Goal: Task Accomplishment & Management: Complete application form

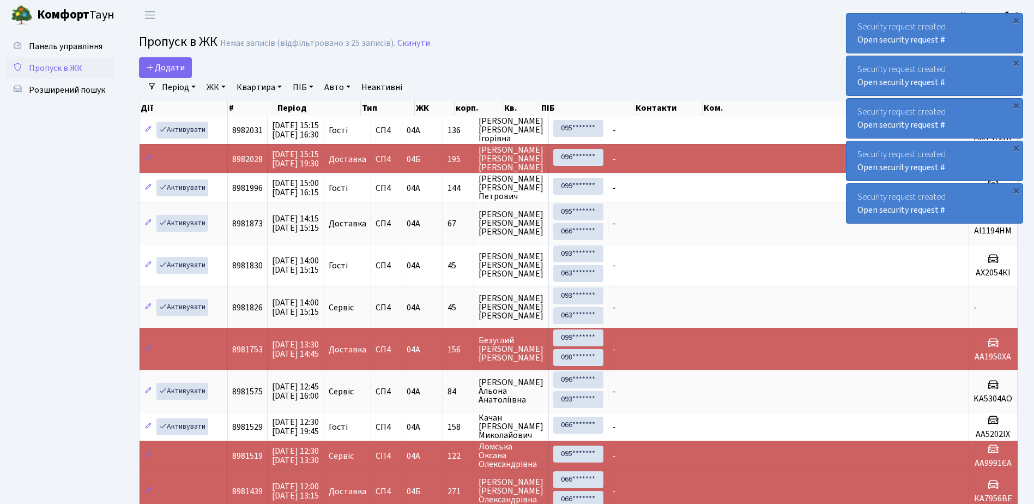
select select "25"
click at [172, 67] on span "Додати" at bounding box center [165, 68] width 39 height 12
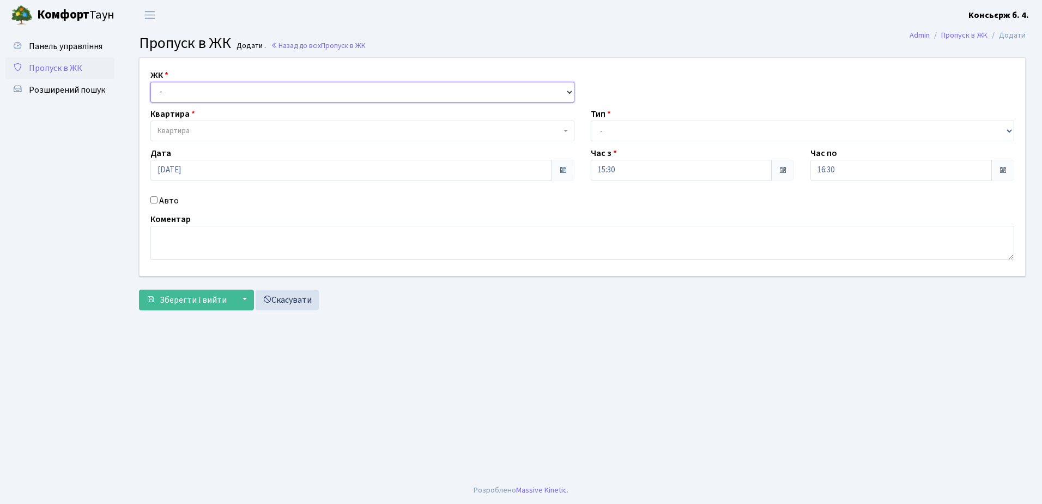
click at [212, 91] on select "- [STREET_ADDRESS]" at bounding box center [362, 92] width 424 height 21
select select "325"
click at [150, 82] on select "- СП4, Столичне шосе, 5" at bounding box center [362, 92] width 424 height 21
select select
click at [227, 130] on span "Квартира" at bounding box center [359, 130] width 403 height 11
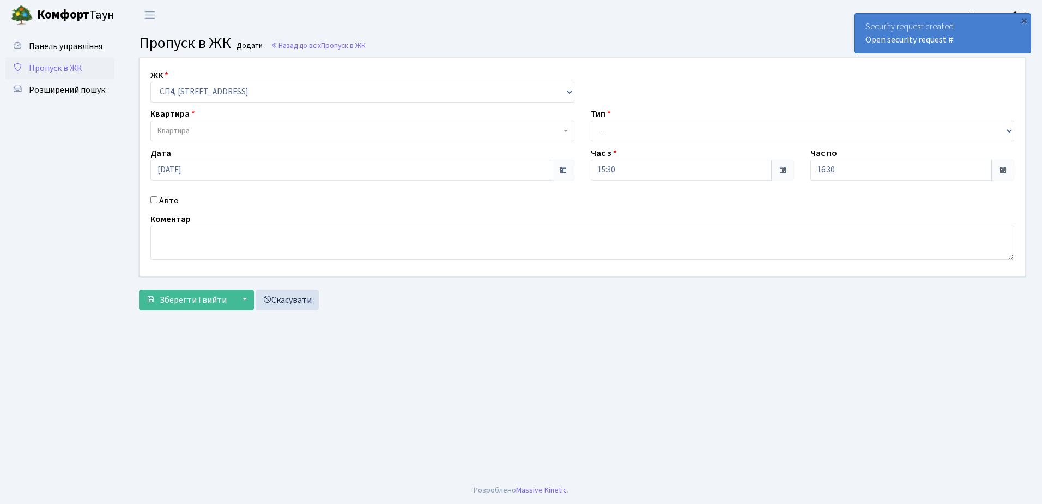
click at [225, 127] on span "Квартира" at bounding box center [359, 130] width 403 height 11
click at [234, 129] on span "Квартира" at bounding box center [359, 130] width 403 height 11
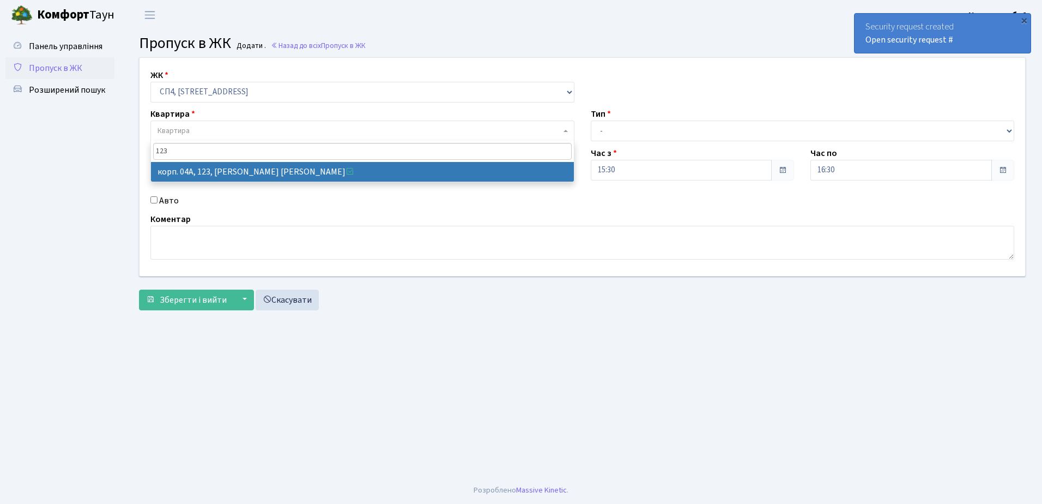
type input "123"
select select "21151"
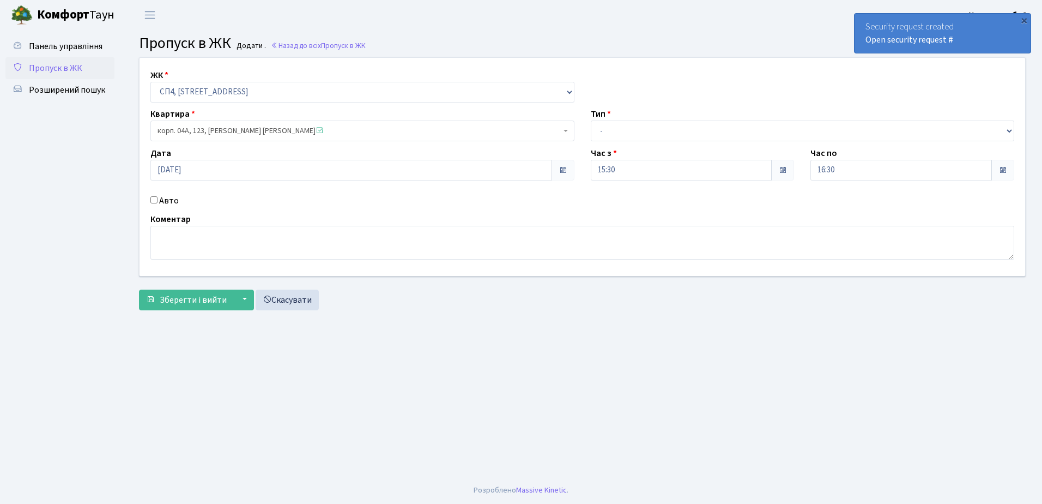
click at [153, 200] on input "Авто" at bounding box center [153, 199] width 7 height 7
checkbox input "true"
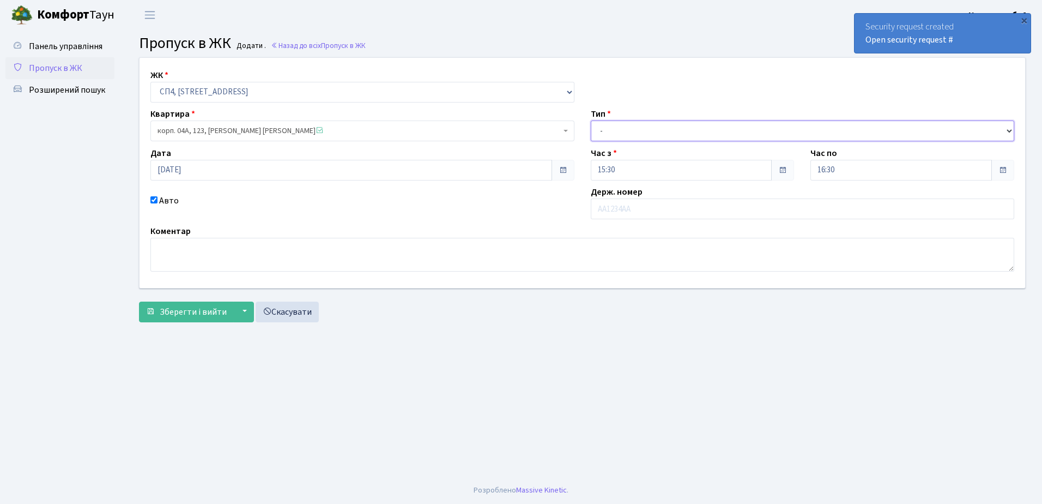
click at [678, 130] on select "- Доставка Таксі Гості Сервіс" at bounding box center [803, 130] width 424 height 21
select select "1"
click at [591, 120] on select "- Доставка Таксі Гості Сервіс" at bounding box center [803, 130] width 424 height 21
click at [664, 209] on input "text" at bounding box center [803, 208] width 424 height 21
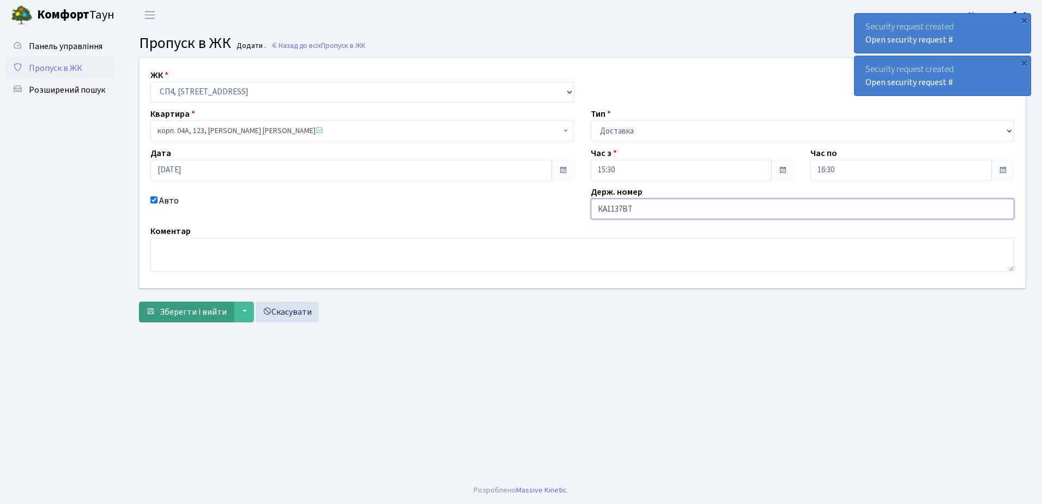
type input "КА1137ВТ"
click at [173, 313] on span "Зберегти і вийти" at bounding box center [193, 312] width 67 height 12
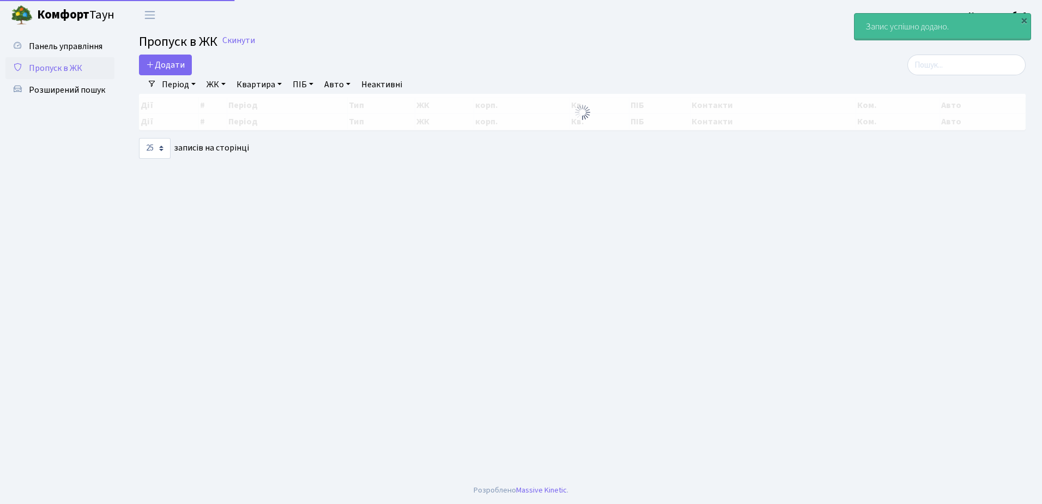
select select "25"
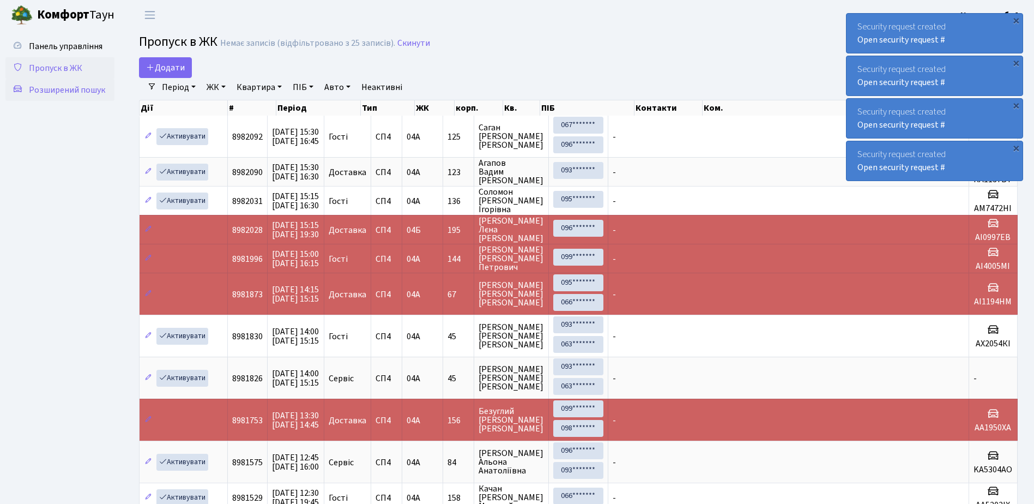
click at [79, 88] on span "Розширений пошук" at bounding box center [67, 90] width 76 height 12
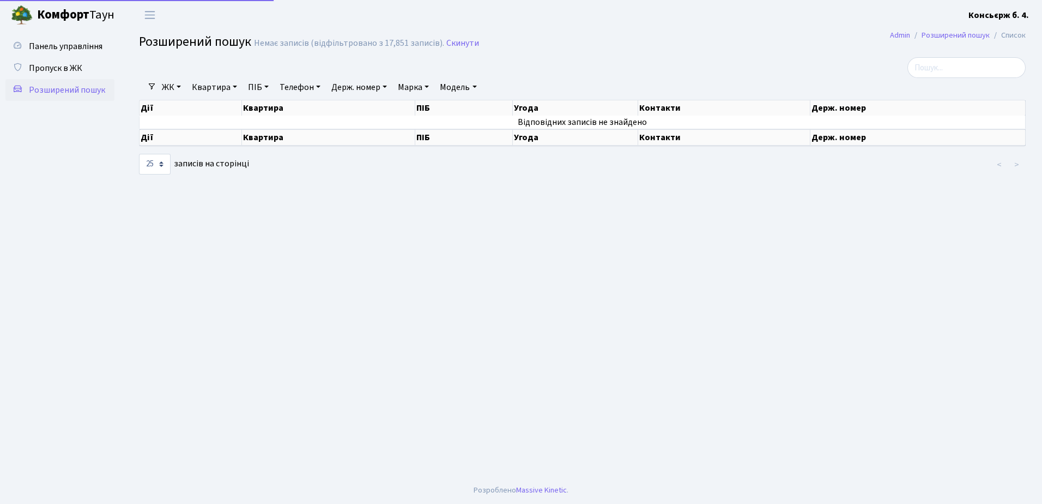
select select "25"
click at [61, 66] on span "Пропуск в ЖК" at bounding box center [55, 68] width 53 height 12
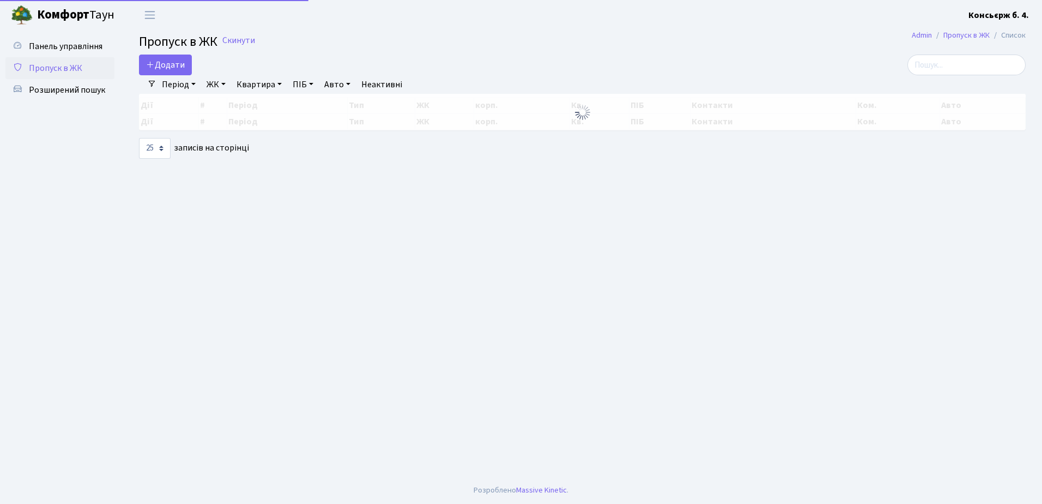
select select "25"
